Goal: Book appointment/travel/reservation

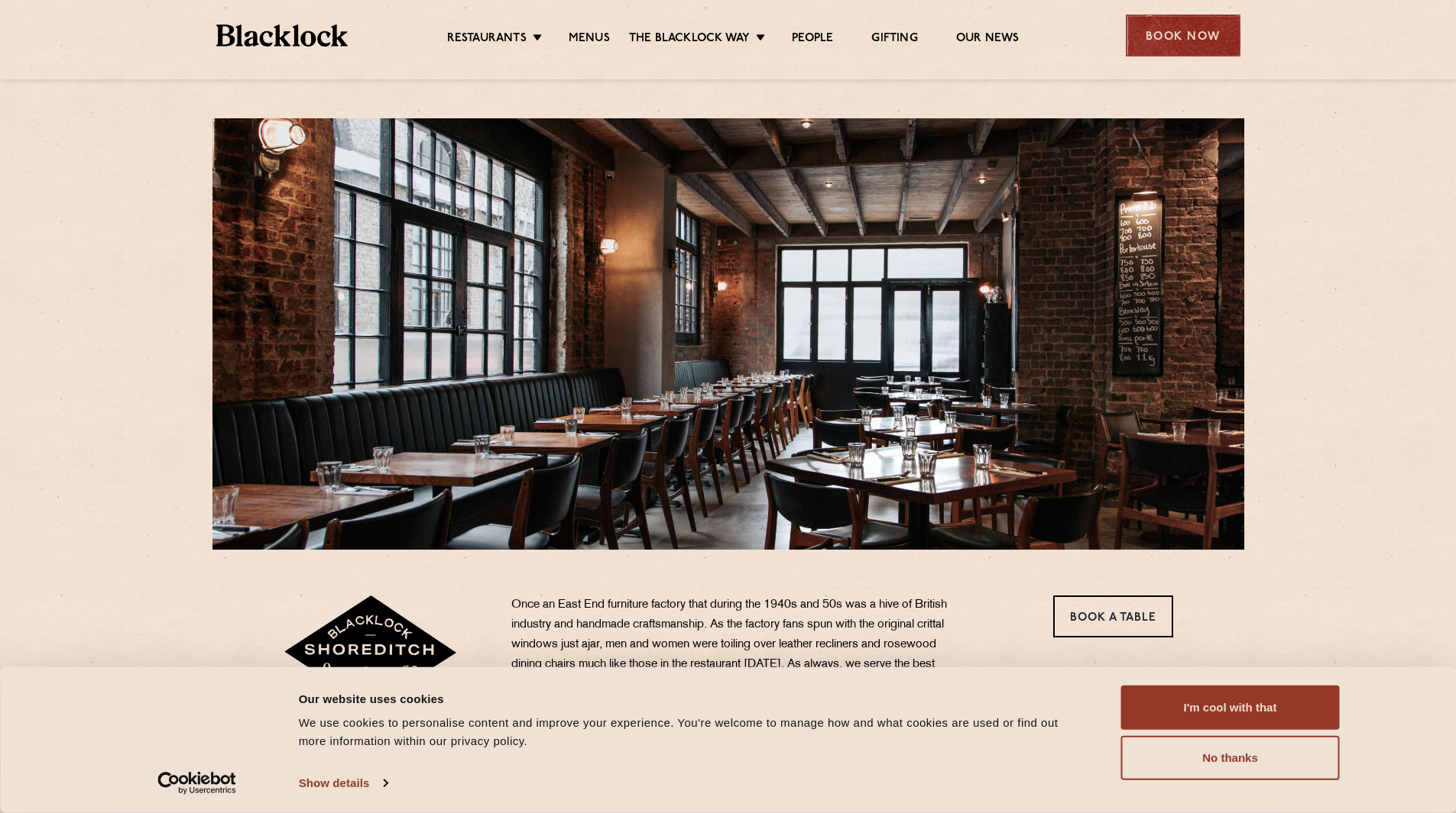
click at [1198, 37] on div "Book Now" at bounding box center [1183, 36] width 115 height 42
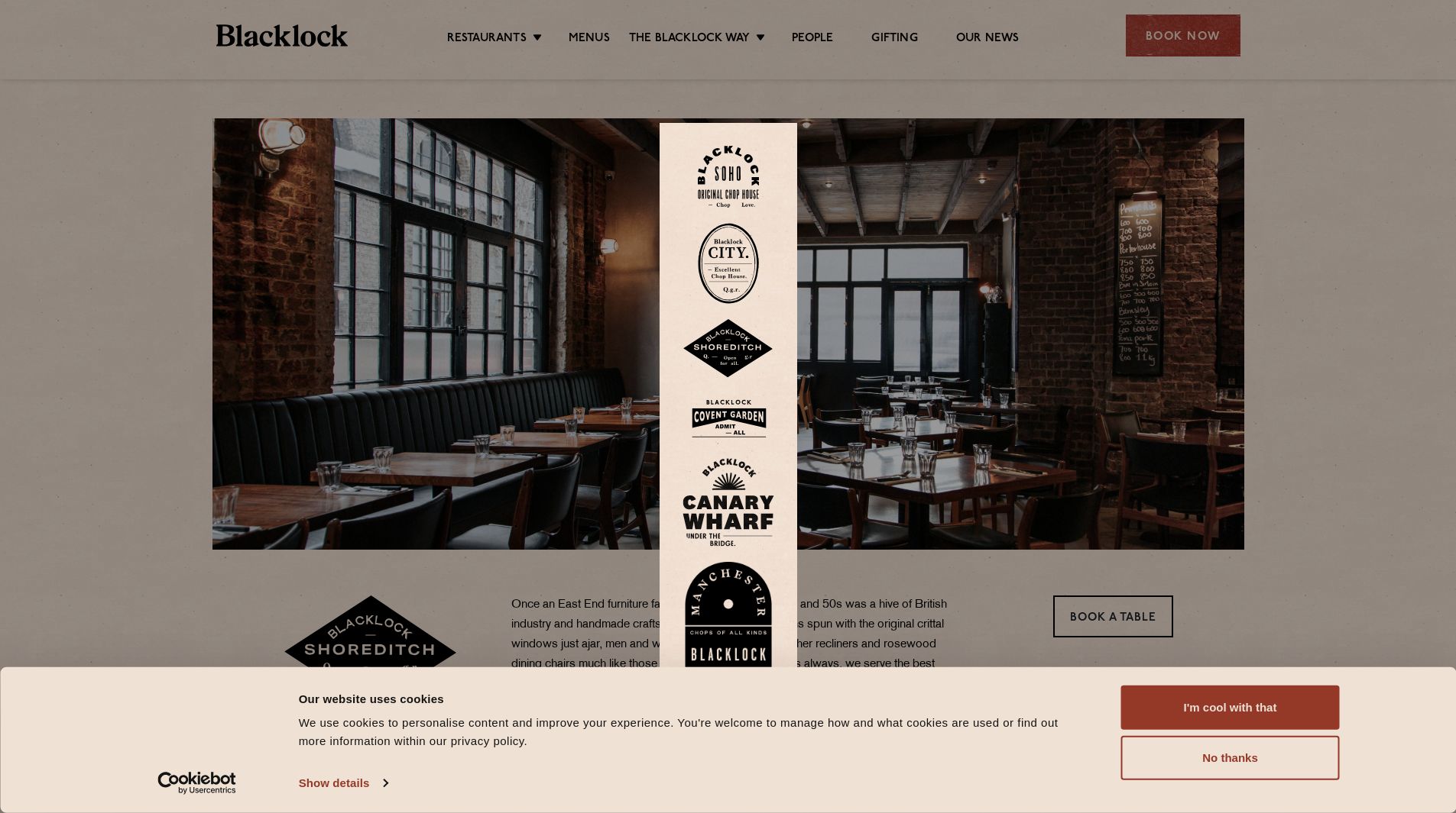
click at [732, 356] on img at bounding box center [728, 349] width 92 height 60
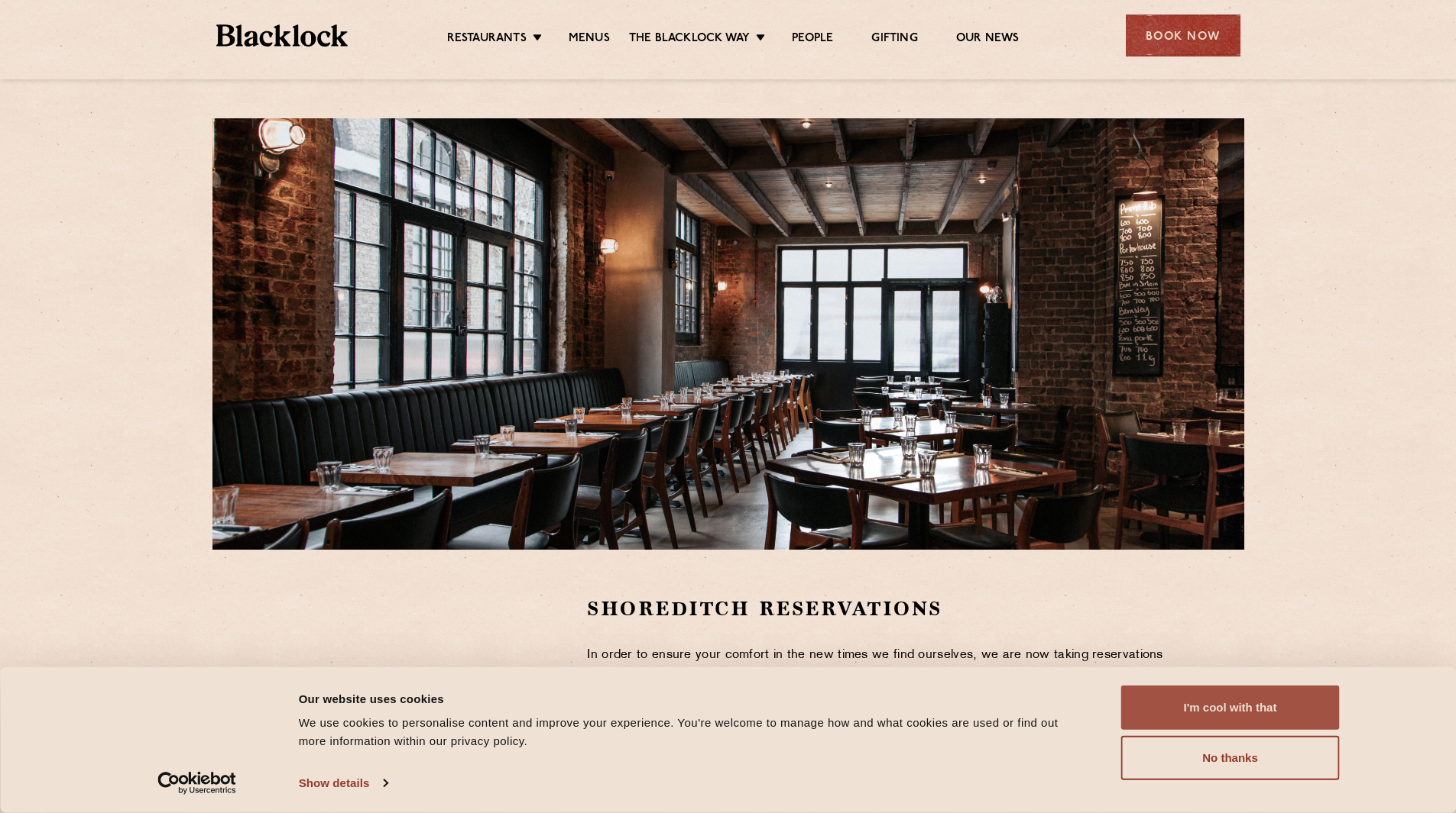
click at [1182, 691] on button "I'm cool with that" at bounding box center [1231, 708] width 219 height 44
